Goal: Task Accomplishment & Management: Complete application form

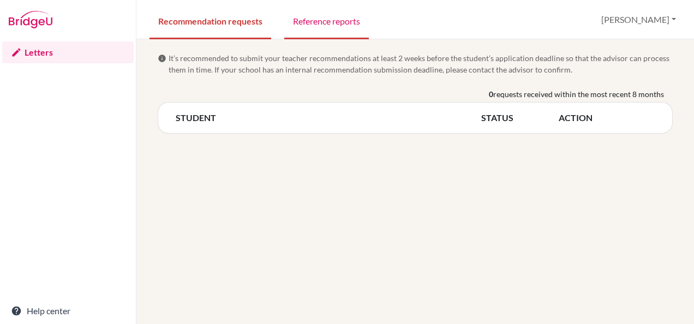
click at [321, 24] on link "Reference reports" at bounding box center [326, 21] width 85 height 38
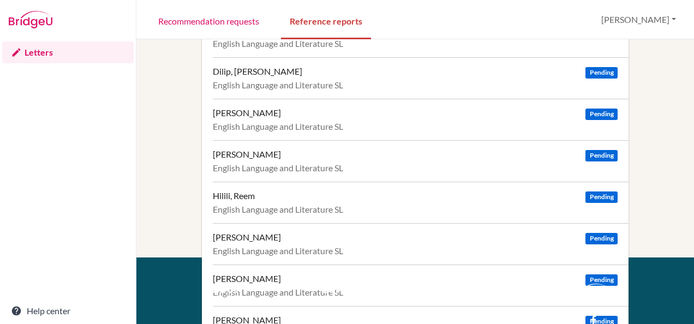
scroll to position [389, 0]
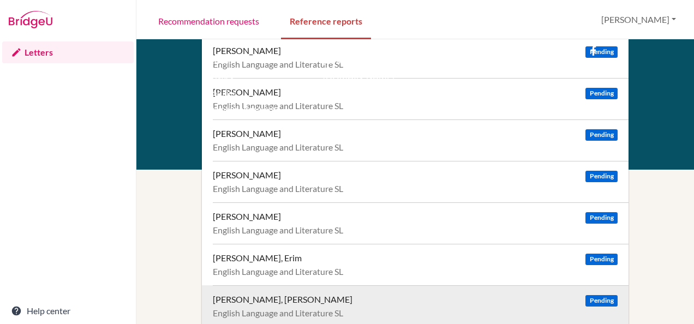
click at [262, 294] on div "SHANAWAZ, MOHAMMED ABRAAR" at bounding box center [283, 299] width 140 height 11
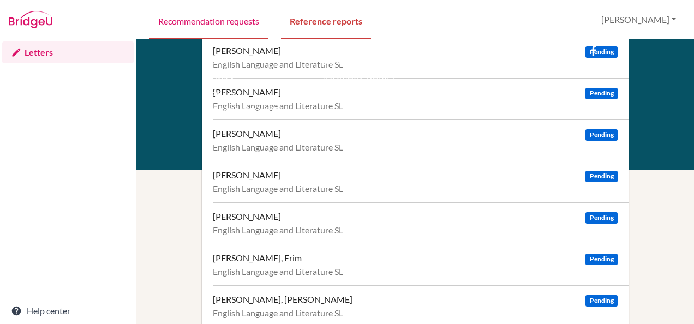
click at [248, 14] on link "Recommendation requests" at bounding box center [209, 21] width 118 height 38
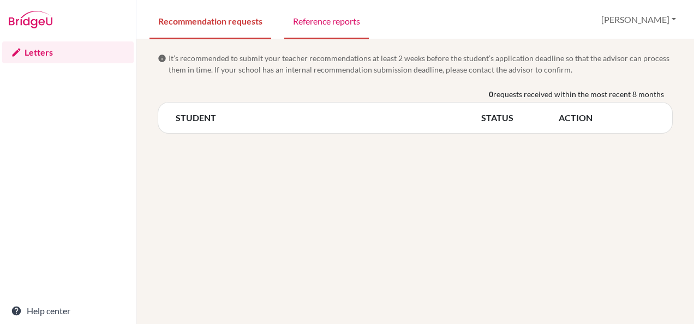
click at [312, 24] on link "Reference reports" at bounding box center [326, 21] width 85 height 38
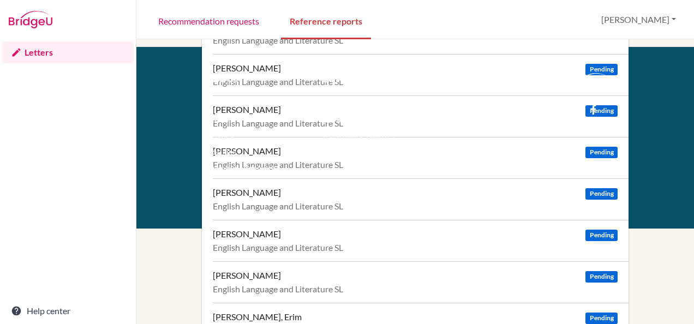
scroll to position [389, 0]
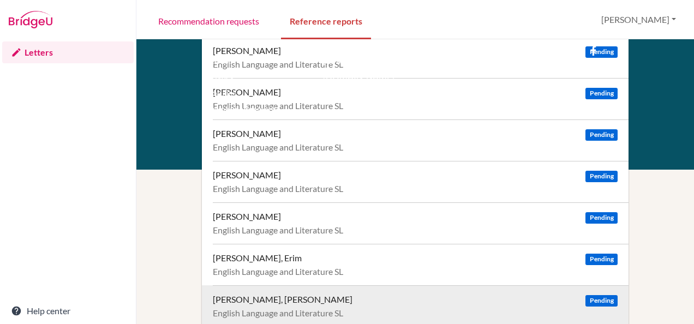
click at [296, 296] on div "[PERSON_NAME], [PERSON_NAME]" at bounding box center [283, 299] width 140 height 11
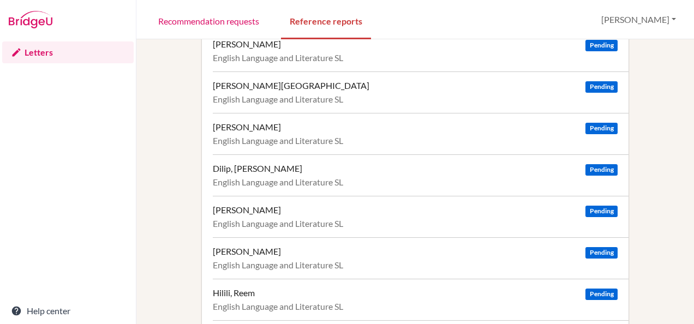
scroll to position [0, 0]
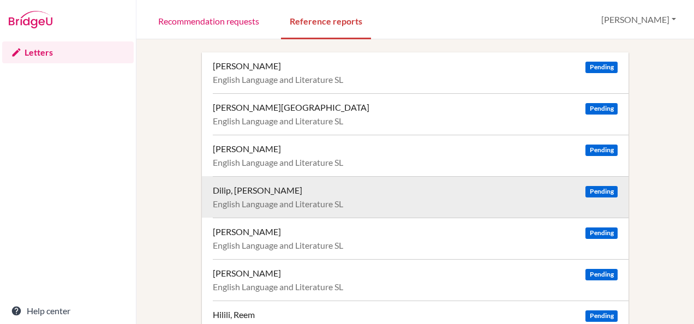
click at [275, 193] on div "Dilip, Aanya Pending" at bounding box center [415, 190] width 405 height 11
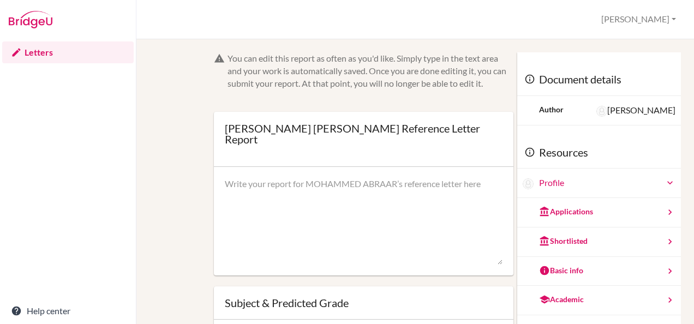
scroll to position [108, 0]
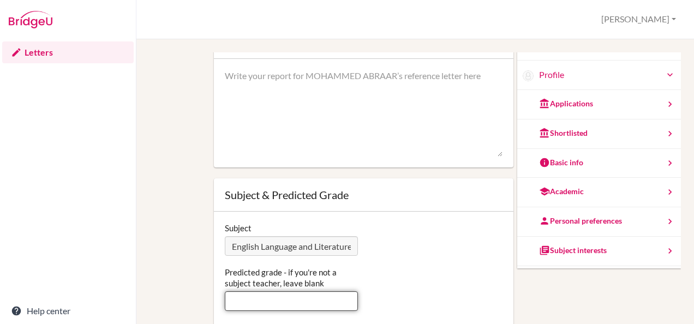
click at [299, 308] on input "Predicted grade - if you're not a subject teacher, leave blank" at bounding box center [291, 301] width 133 height 20
type input "7"
type input "5"
click at [346, 93] on textarea at bounding box center [364, 113] width 278 height 87
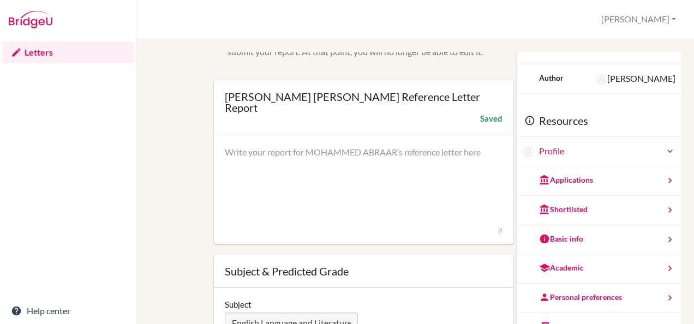
scroll to position [0, 0]
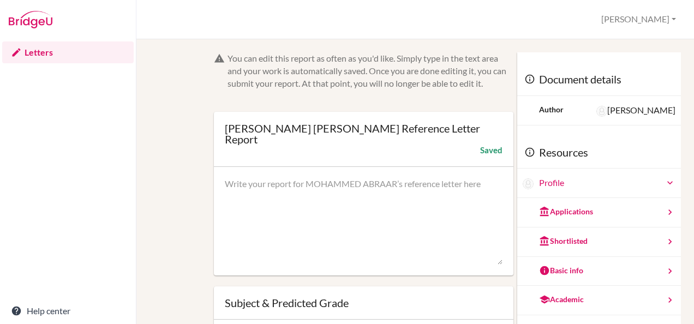
click at [260, 203] on textarea at bounding box center [364, 221] width 278 height 87
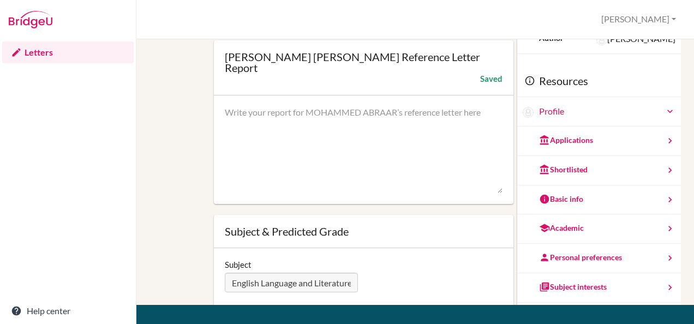
scroll to position [70, 0]
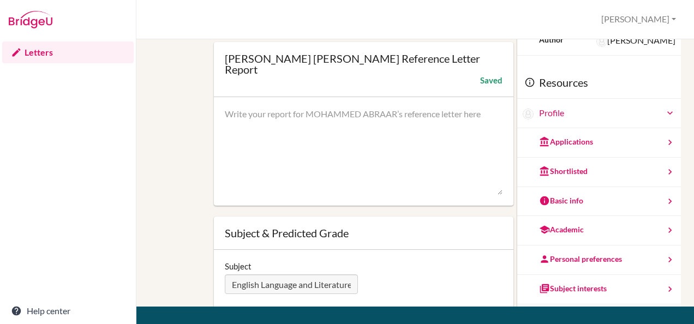
click at [354, 168] on textarea at bounding box center [364, 151] width 278 height 87
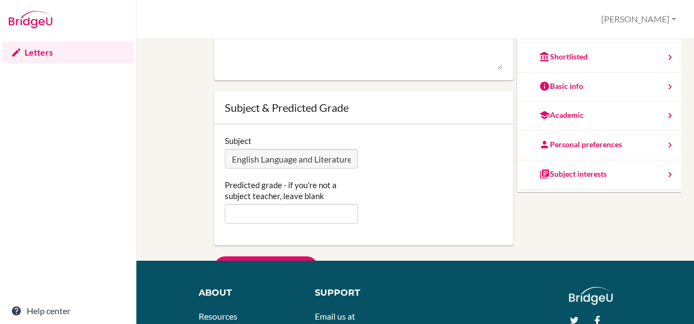
scroll to position [58, 0]
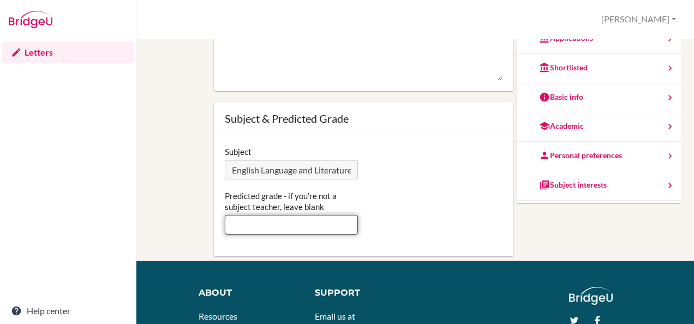
click at [255, 219] on input "Predicted grade - if you're not a subject teacher, leave blank" at bounding box center [291, 225] width 133 height 20
type input "7"
click at [412, 191] on div "Predicted grade - if you're not a subject teacher, leave blank 7" at bounding box center [363, 213] width 289 height 44
click at [386, 72] on textarea at bounding box center [364, 36] width 278 height 87
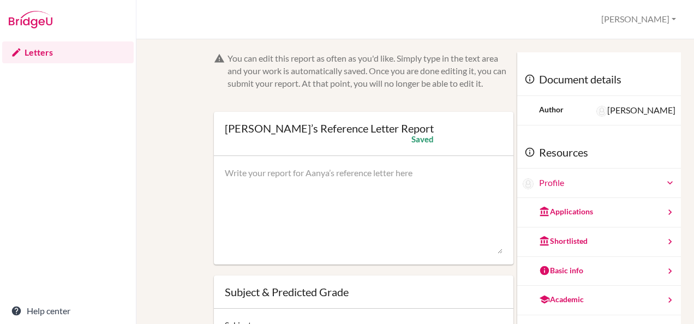
scroll to position [1, 0]
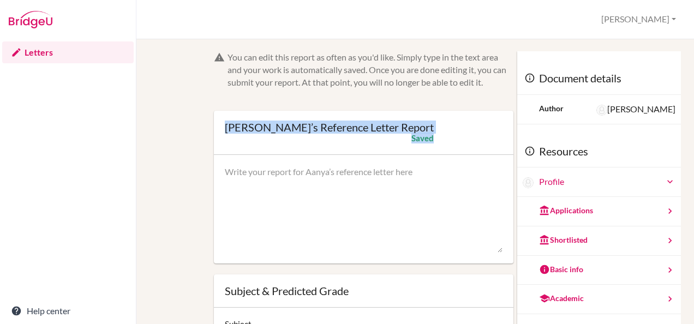
drag, startPoint x: 404, startPoint y: 127, endPoint x: 226, endPoint y: 132, distance: 178.5
click at [226, 132] on div "Aanya Dilip’s Reference Letter Report Open info Info Saved" at bounding box center [364, 133] width 300 height 44
copy div "Aanya Dilip’s Reference Letter Report Open info Info Saved"
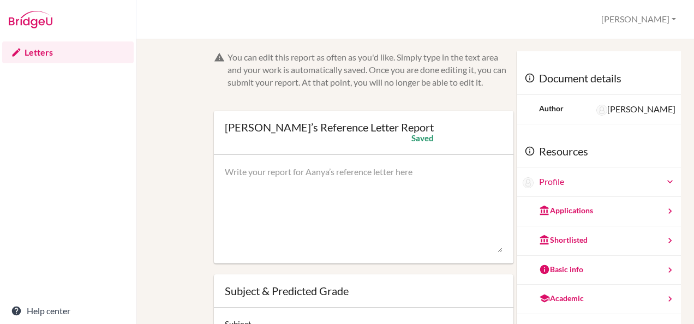
click at [390, 183] on textarea at bounding box center [364, 209] width 278 height 87
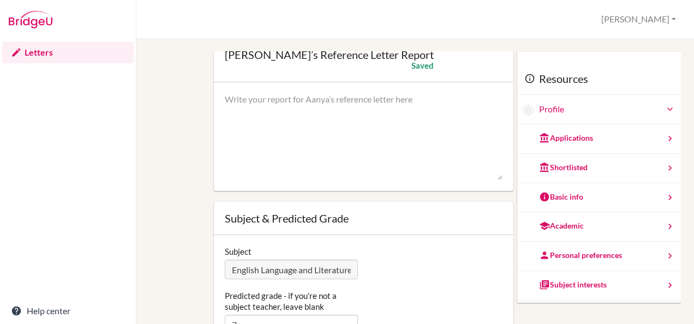
scroll to position [97, 0]
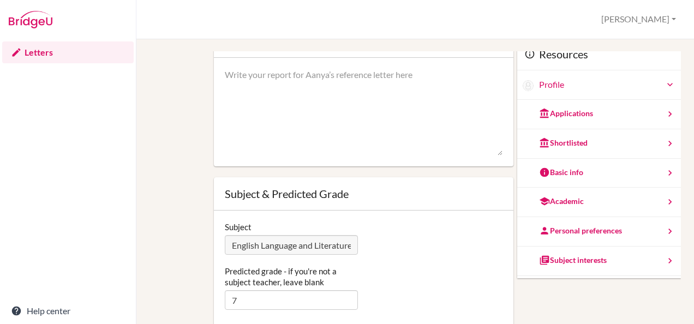
click at [487, 153] on textarea at bounding box center [364, 112] width 278 height 87
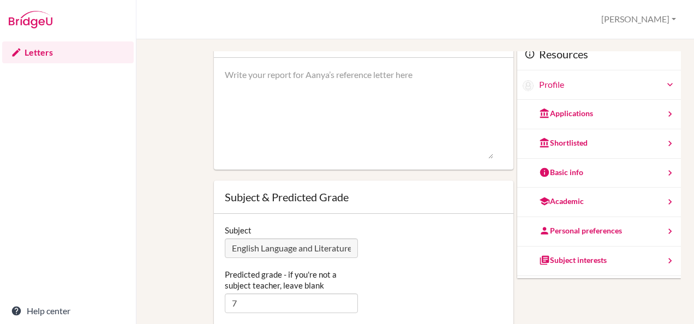
click at [490, 157] on textarea at bounding box center [359, 114] width 269 height 90
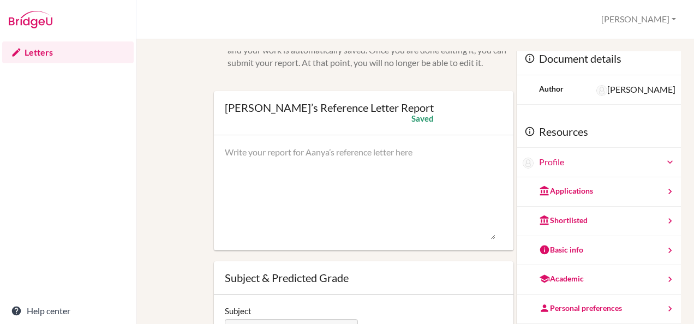
scroll to position [17, 0]
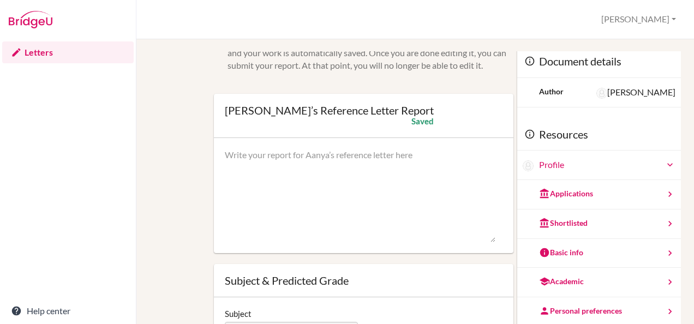
click at [373, 180] on textarea at bounding box center [360, 195] width 271 height 93
paste textarea "Aanya is an exceptionally capable and articulate student who consistently demon…"
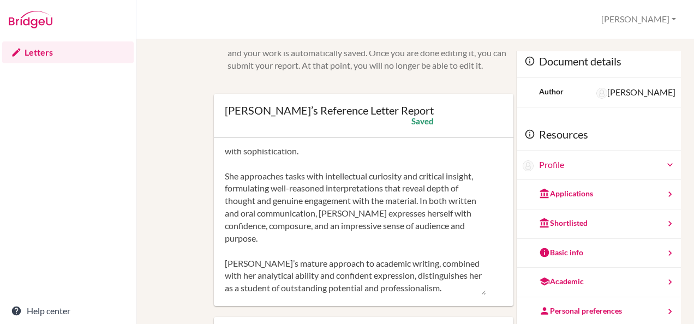
scroll to position [53, 0]
drag, startPoint x: 487, startPoint y: 239, endPoint x: 481, endPoint y: 291, distance: 52.7
click at [481, 291] on textarea "Aanya is an exceptionally capable and articulate student who consistently demon…" at bounding box center [355, 222] width 261 height 146
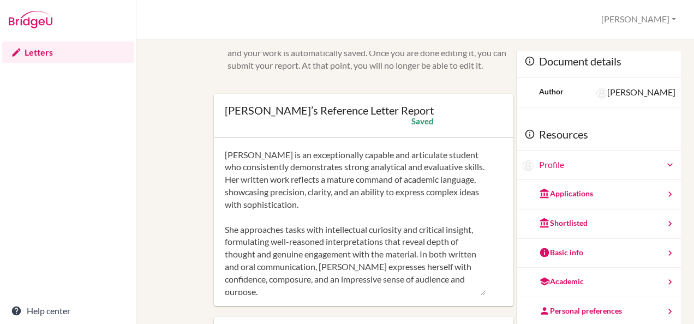
type textarea "Aanya is an exceptionally capable and articulate student who consistently demon…"
click at [181, 173] on div "You can edit this report as often as you'd like. Simply type in the text area a…" at bounding box center [415, 274] width 521 height 481
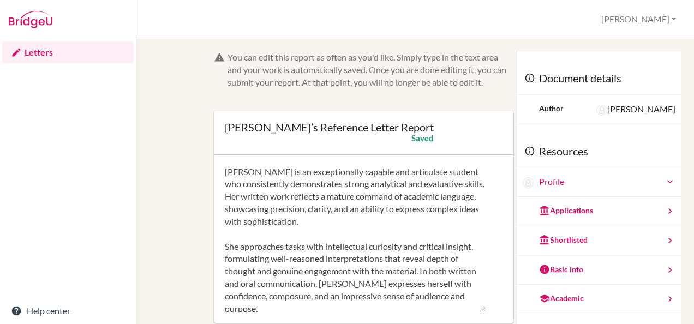
scroll to position [66, 0]
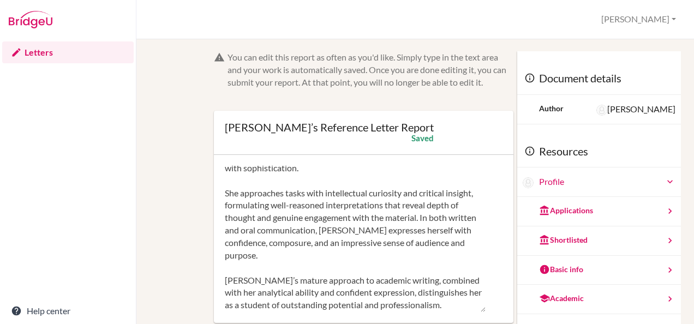
click at [47, 53] on link "Letters" at bounding box center [68, 52] width 132 height 22
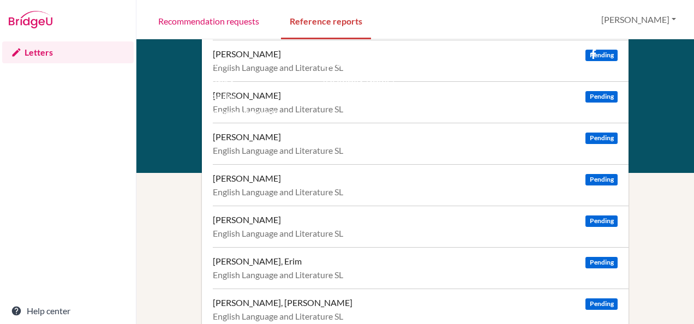
scroll to position [386, 0]
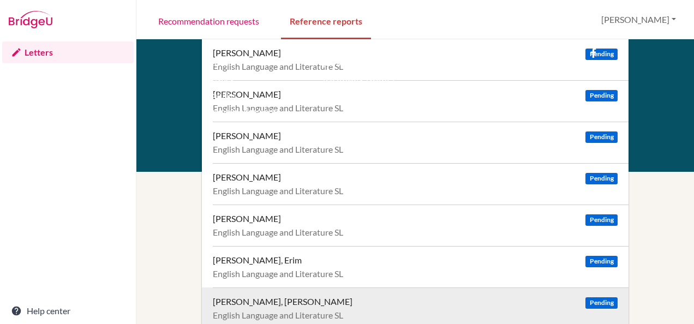
click at [291, 303] on div "SHANAWAZ, MOHAMMED ABRAAR" at bounding box center [283, 301] width 140 height 11
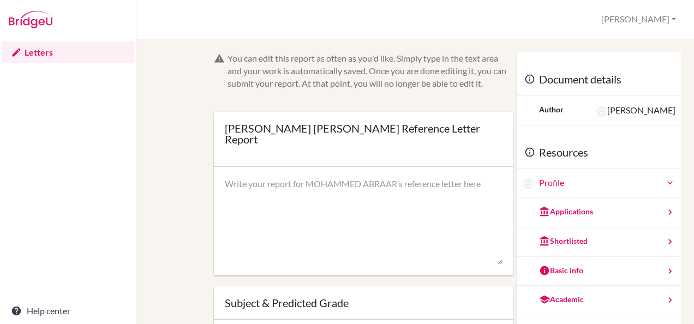
click at [349, 211] on textarea at bounding box center [364, 221] width 278 height 87
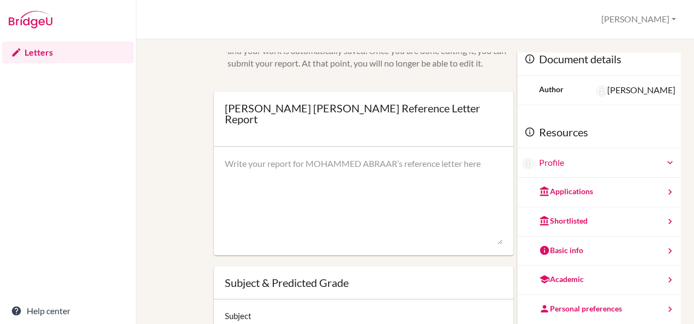
scroll to position [19, 0]
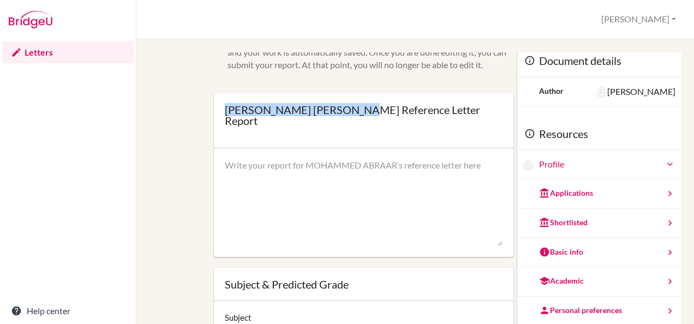
drag, startPoint x: 225, startPoint y: 109, endPoint x: 400, endPoint y: 112, distance: 174.2
click at [400, 112] on div "MOHAMMED ABRAAR SHANAWAZ’s Reference Letter Report" at bounding box center [364, 115] width 278 height 22
copy div "MOHAMMED ABRAAR SHANAWAZ"
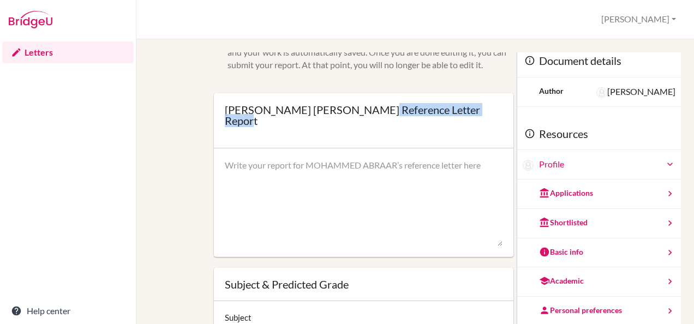
drag, startPoint x: 410, startPoint y: 112, endPoint x: 419, endPoint y: 124, distance: 15.0
click at [419, 124] on div "MOHAMMED ABRAAR SHANAWAZ’s Reference Letter Report" at bounding box center [364, 115] width 278 height 22
copy div "Reference Letter Report"
click at [285, 175] on textarea at bounding box center [364, 202] width 278 height 87
paste textarea "In English, Mohammed demonstrates a competent understanding of texts and is abl…"
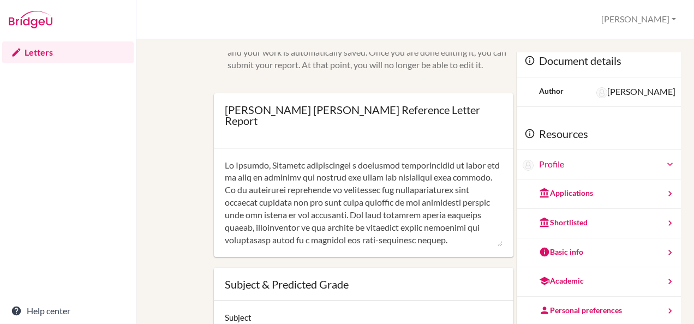
scroll to position [261, 0]
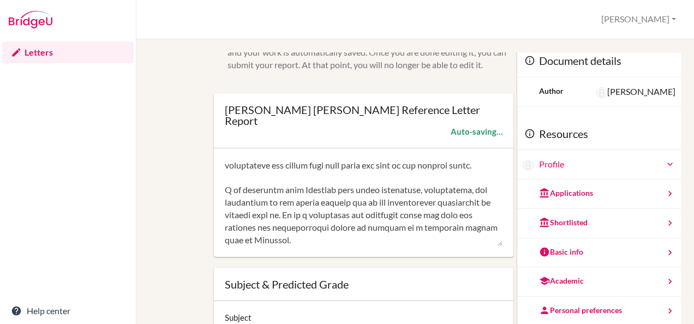
click at [291, 177] on textarea at bounding box center [364, 202] width 278 height 87
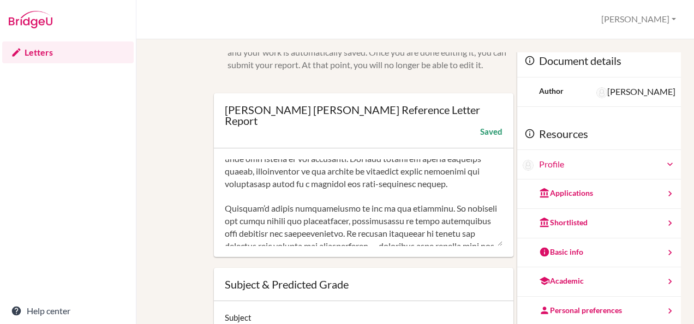
scroll to position [0, 0]
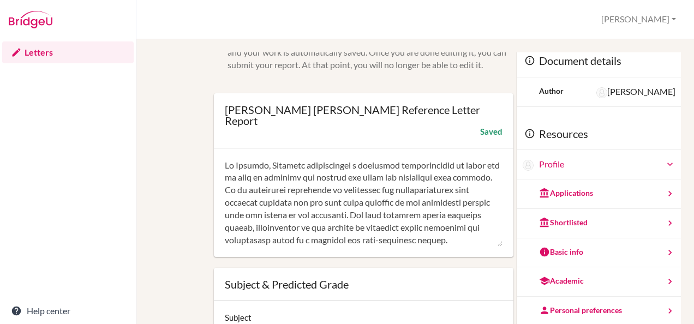
drag, startPoint x: 333, startPoint y: 191, endPoint x: 275, endPoint y: 191, distance: 57.9
click at [275, 191] on textarea at bounding box center [364, 202] width 278 height 87
click at [337, 227] on textarea at bounding box center [364, 202] width 278 height 87
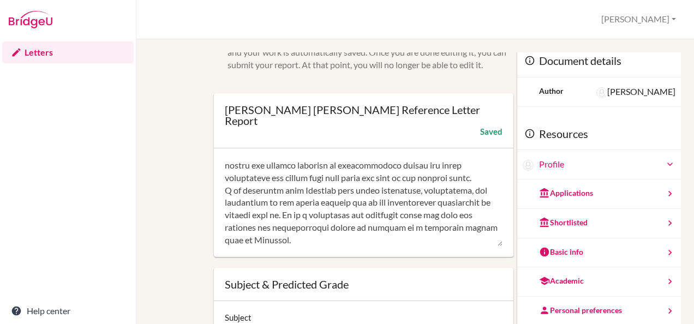
scroll to position [249, 0]
drag, startPoint x: 362, startPoint y: 243, endPoint x: 295, endPoint y: 240, distance: 67.2
click at [295, 240] on textarea at bounding box center [364, 202] width 278 height 87
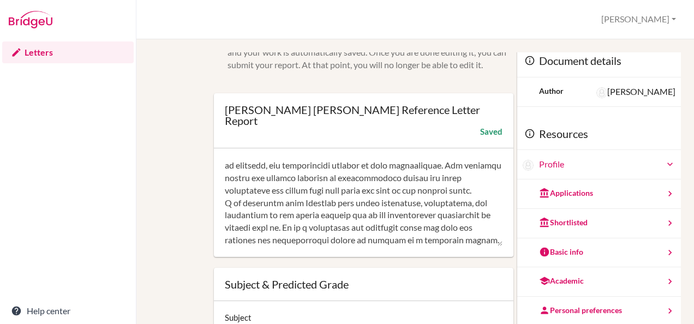
type textarea "In English, Mohammed demonstrates a competent understanding of texts and is abl…"
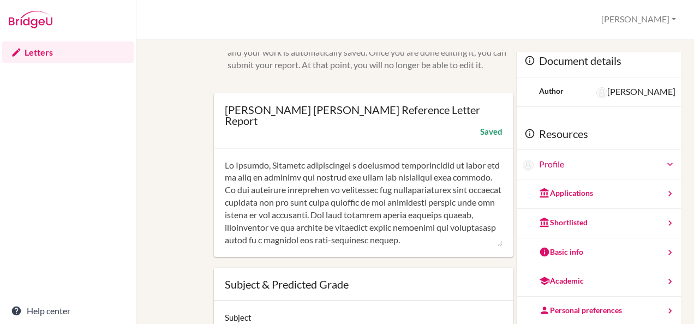
scroll to position [0, 0]
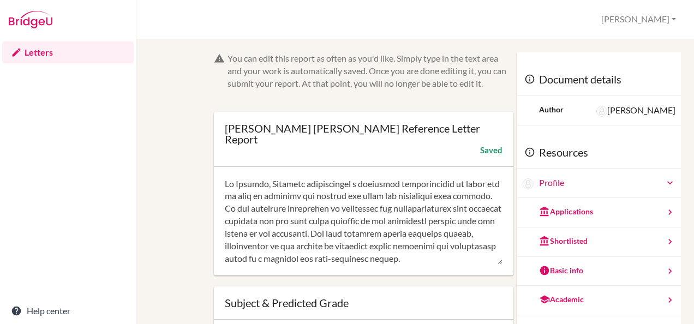
drag, startPoint x: 303, startPoint y: 240, endPoint x: 172, endPoint y: 30, distance: 247.5
click at [172, 30] on div "MOHAMMED ABRAAR SHANAWAZ’s Reference Letter Report Jessica Profile Log out Your…" at bounding box center [415, 162] width 558 height 324
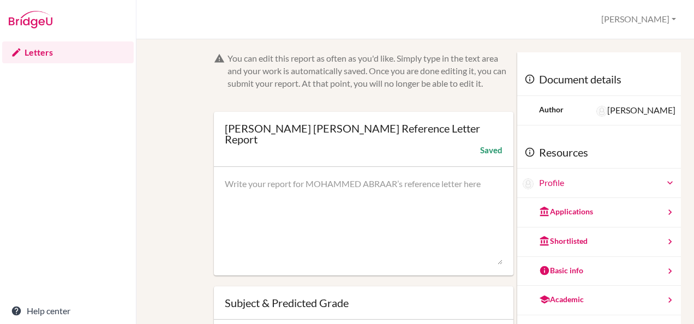
click at [277, 198] on textarea at bounding box center [364, 221] width 278 height 87
click at [330, 234] on textarea at bounding box center [364, 221] width 278 height 87
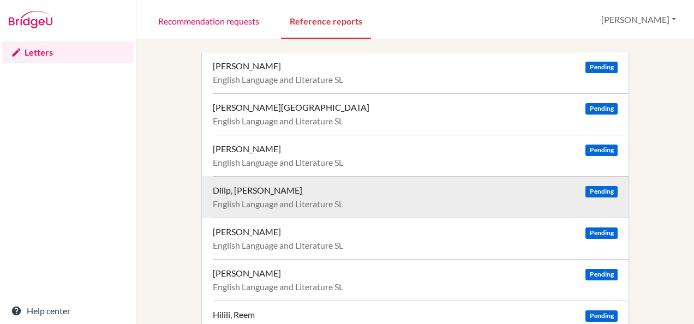
click at [249, 188] on div "Dilip, [PERSON_NAME]" at bounding box center [258, 190] width 90 height 11
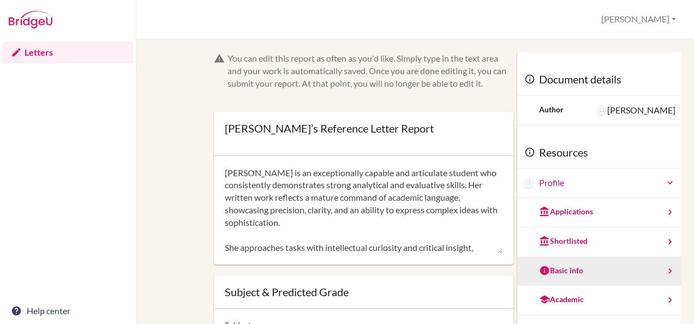
scroll to position [112, 0]
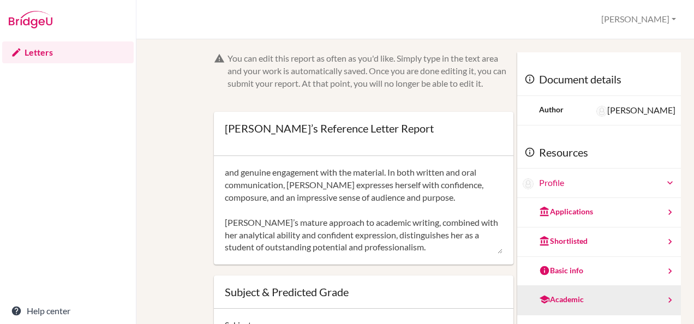
drag, startPoint x: 226, startPoint y: 174, endPoint x: 541, endPoint y: 287, distance: 335.3
click at [541, 287] on div "You can edit this report as often as you'd like. Simply type in the text area a…" at bounding box center [416, 214] width 532 height 324
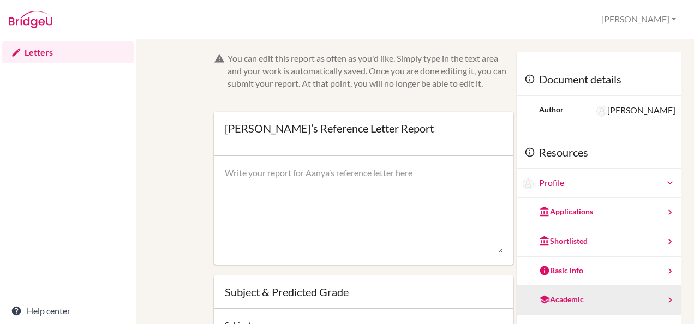
scroll to position [0, 0]
